Goal: Task Accomplishment & Management: Use online tool/utility

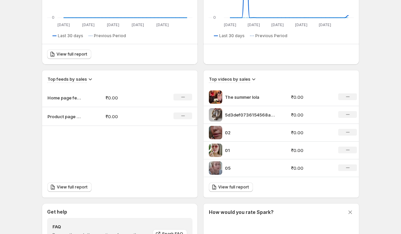
scroll to position [167, 0]
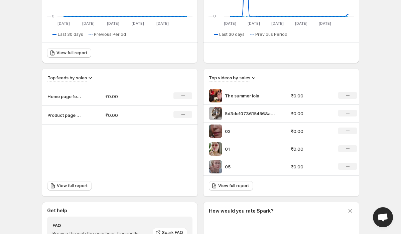
click at [77, 116] on p "Product page feed" at bounding box center [63, 115] width 33 height 7
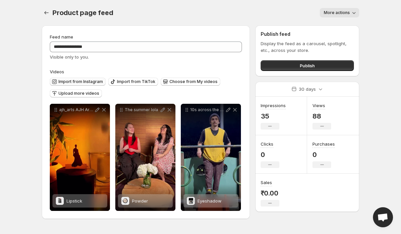
click at [96, 81] on span "Import from Instagram" at bounding box center [80, 81] width 44 height 5
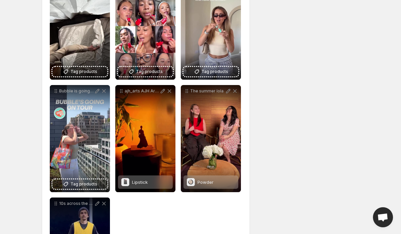
scroll to position [892, 0]
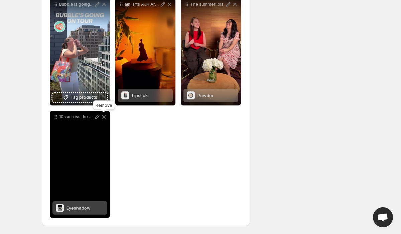
click at [104, 117] on icon at bounding box center [104, 117] width 4 height 4
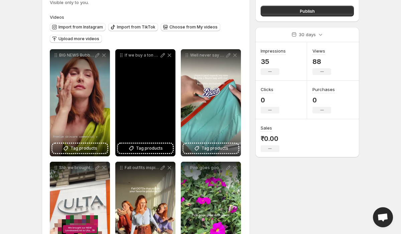
scroll to position [60, 0]
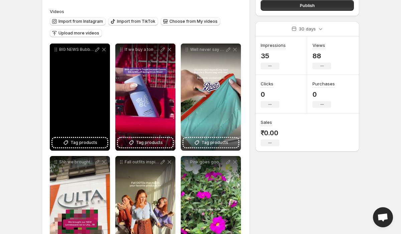
click at [91, 149] on div "BIG NEWS Bubble x itsmeleighton has landed Clinically proven skincare real resu…" at bounding box center [80, 96] width 60 height 107
click at [93, 143] on span "Tag products" at bounding box center [84, 142] width 27 height 7
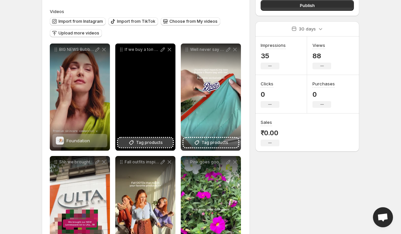
click at [158, 139] on button "Tag products" at bounding box center [145, 142] width 55 height 9
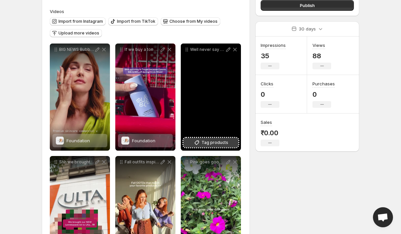
click at [220, 146] on span "Tag products" at bounding box center [215, 142] width 27 height 7
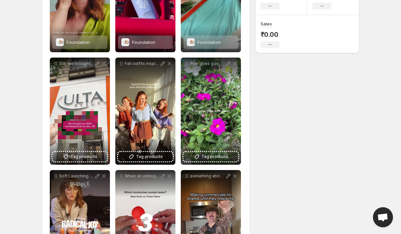
scroll to position [176, 0]
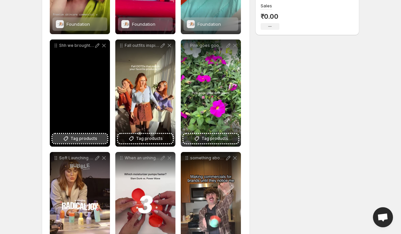
click at [96, 135] on span "Tag products" at bounding box center [84, 138] width 27 height 7
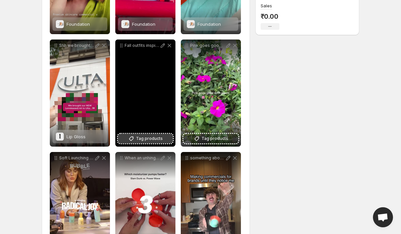
click at [138, 136] on span "Tag products" at bounding box center [149, 138] width 27 height 7
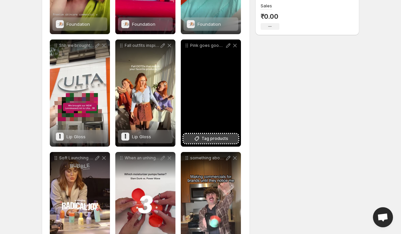
click at [215, 140] on span "Tag products" at bounding box center [215, 138] width 27 height 7
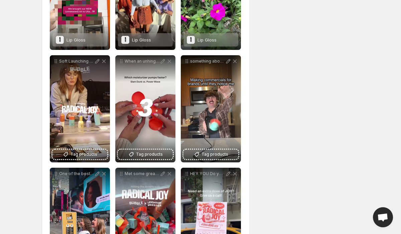
scroll to position [269, 0]
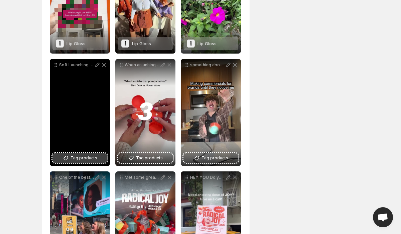
click at [87, 158] on span "Tag products" at bounding box center [84, 157] width 27 height 7
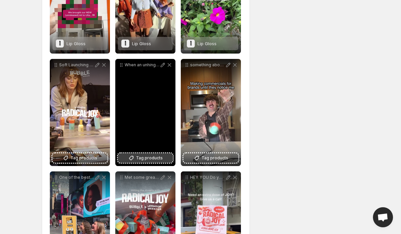
click at [148, 158] on span "Tag products" at bounding box center [149, 157] width 27 height 7
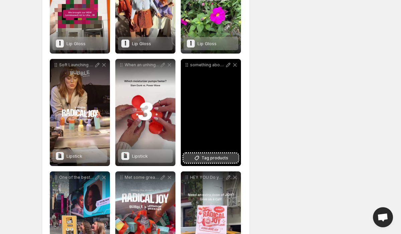
click at [221, 158] on span "Tag products" at bounding box center [215, 157] width 27 height 7
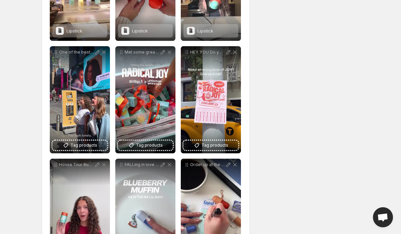
scroll to position [407, 0]
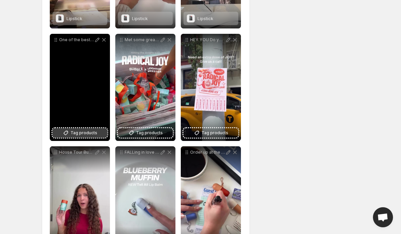
click at [98, 137] on button "Tag products" at bounding box center [79, 132] width 55 height 9
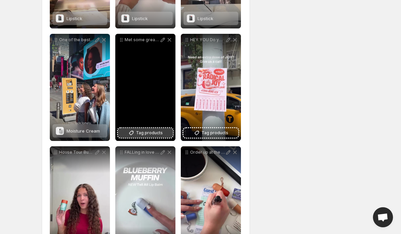
click at [157, 134] on span "Tag products" at bounding box center [149, 132] width 27 height 7
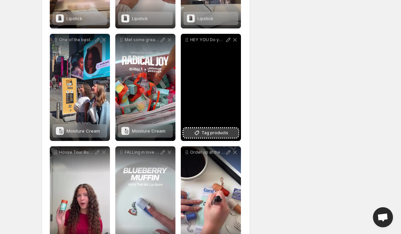
click at [232, 135] on button "Tag products" at bounding box center [211, 132] width 55 height 9
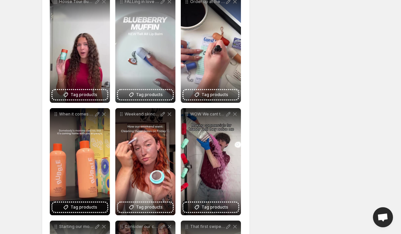
scroll to position [559, 0]
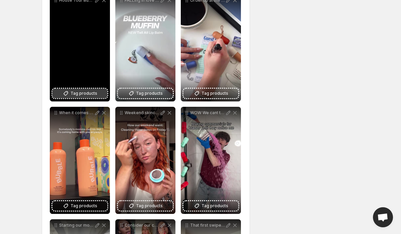
click at [68, 97] on icon at bounding box center [66, 93] width 7 height 7
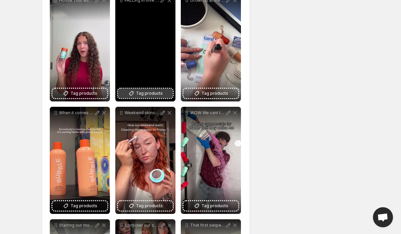
click at [147, 91] on span "Tag products" at bounding box center [149, 93] width 27 height 7
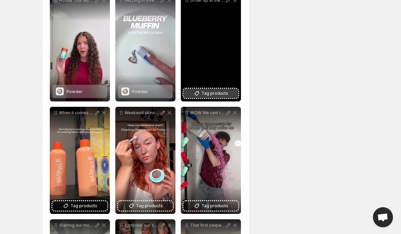
click at [220, 96] on span "Tag products" at bounding box center [215, 93] width 27 height 7
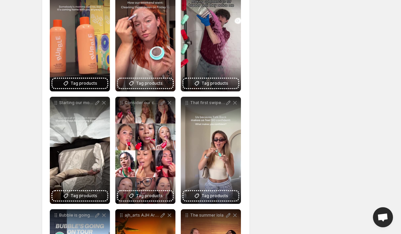
scroll to position [676, 0]
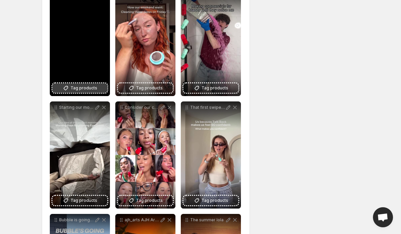
click at [90, 85] on span "Tag products" at bounding box center [84, 88] width 27 height 7
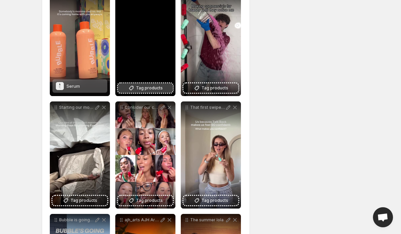
click at [149, 87] on span "Tag products" at bounding box center [149, 88] width 27 height 7
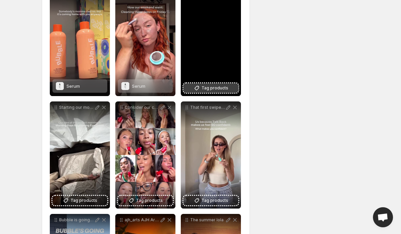
click at [216, 88] on span "Tag products" at bounding box center [215, 88] width 27 height 7
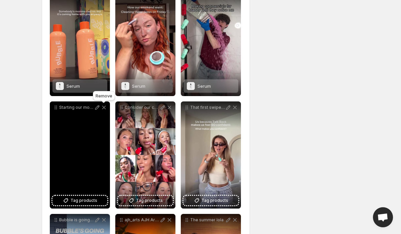
click at [105, 107] on icon at bounding box center [104, 108] width 4 height 4
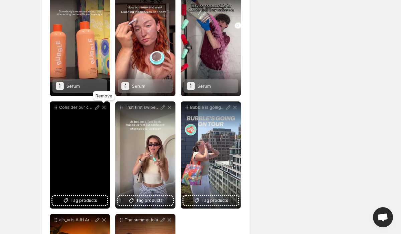
click at [105, 107] on icon at bounding box center [104, 108] width 4 height 4
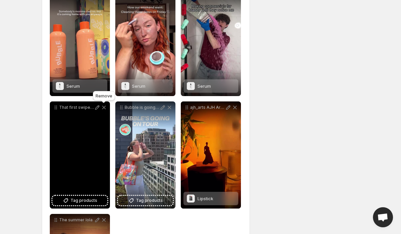
click at [105, 107] on icon at bounding box center [104, 108] width 4 height 4
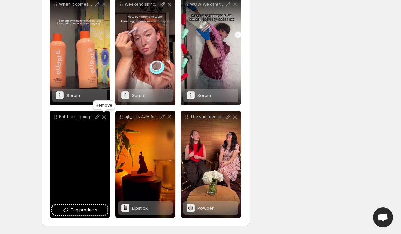
click at [105, 113] on icon at bounding box center [104, 116] width 7 height 7
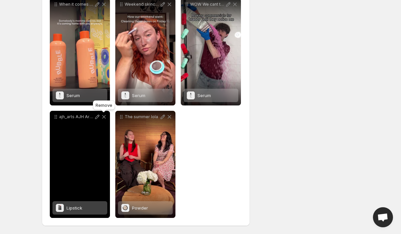
click at [106, 117] on icon at bounding box center [104, 116] width 7 height 7
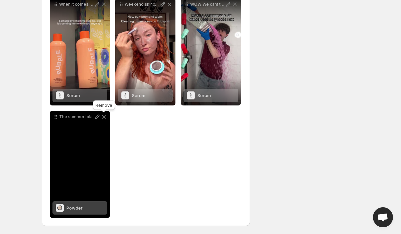
click at [106, 117] on icon at bounding box center [104, 116] width 7 height 7
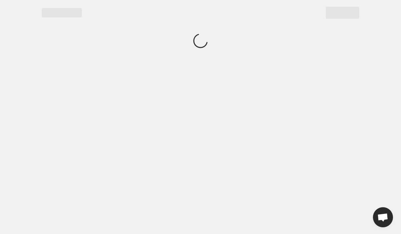
scroll to position [0, 0]
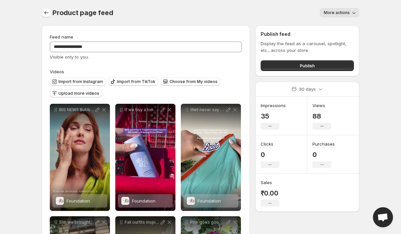
click at [48, 16] on icon "Settings" at bounding box center [46, 12] width 7 height 7
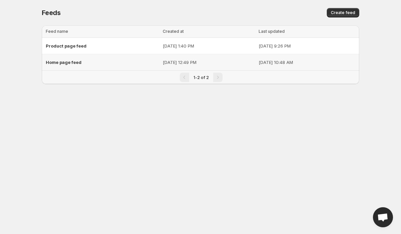
click at [82, 62] on div "Home page feed" at bounding box center [102, 62] width 113 height 12
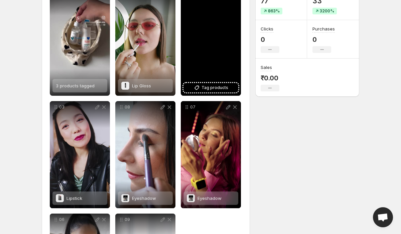
scroll to position [142, 0]
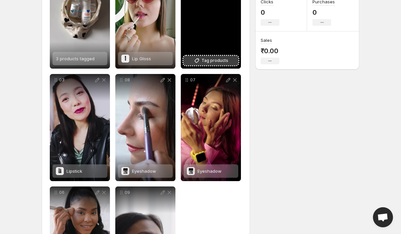
click at [218, 61] on span "Tag products" at bounding box center [215, 60] width 27 height 7
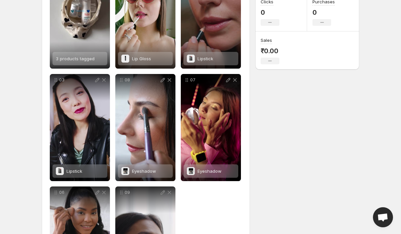
scroll to position [0, 0]
